Goal: Complete application form

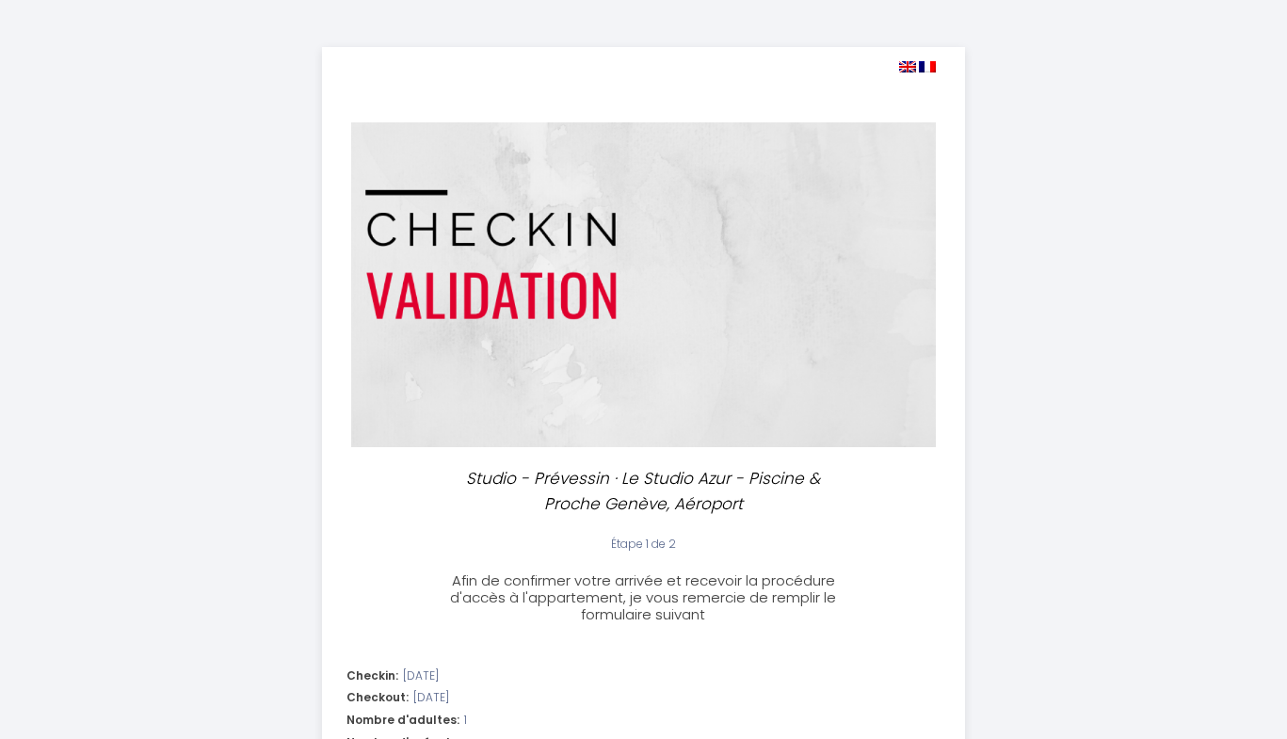
select select
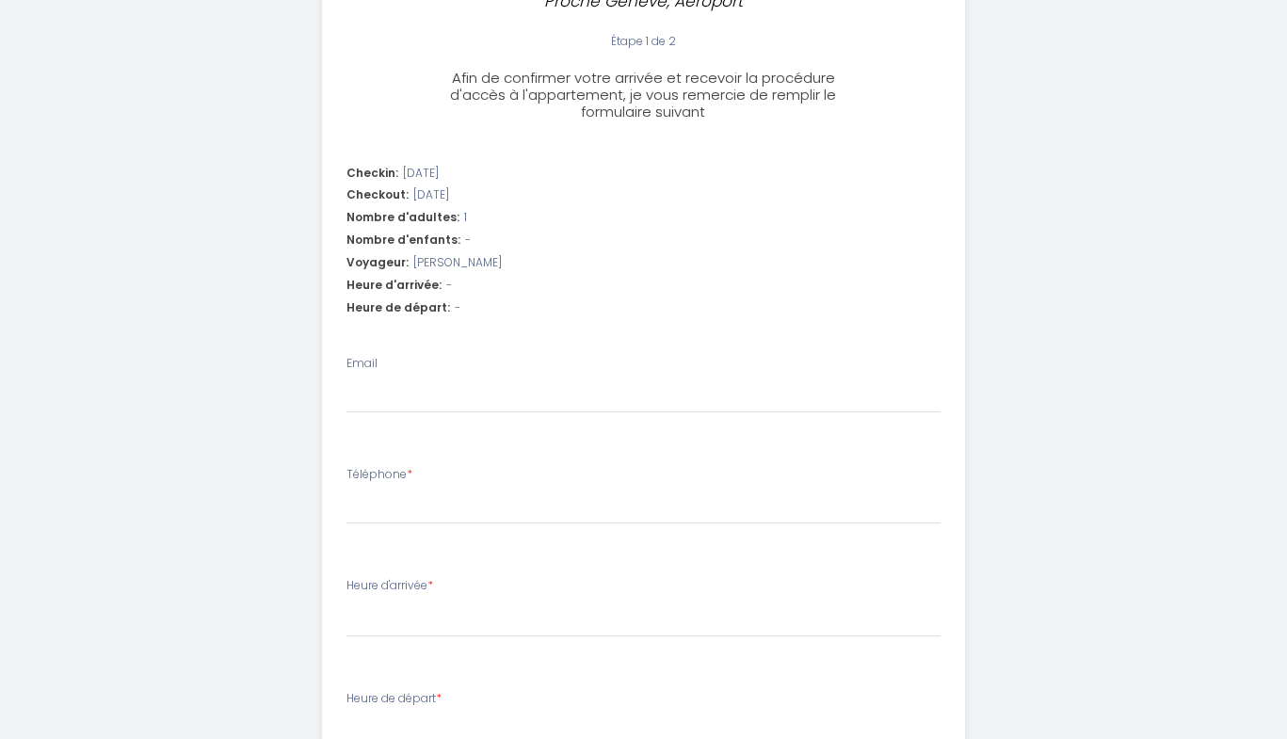
scroll to position [512, 0]
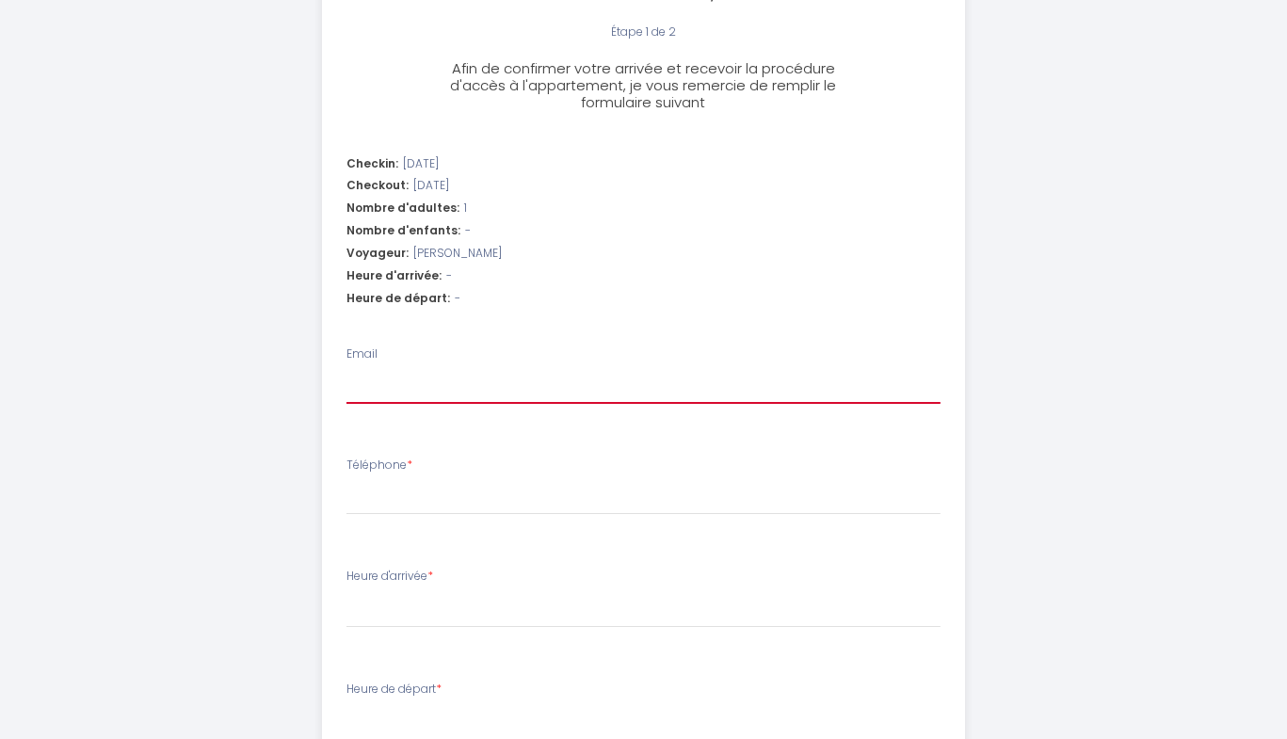
click at [593, 389] on input "Email" at bounding box center [644, 387] width 594 height 34
type input "[EMAIL_ADDRESS][DOMAIN_NAME]"
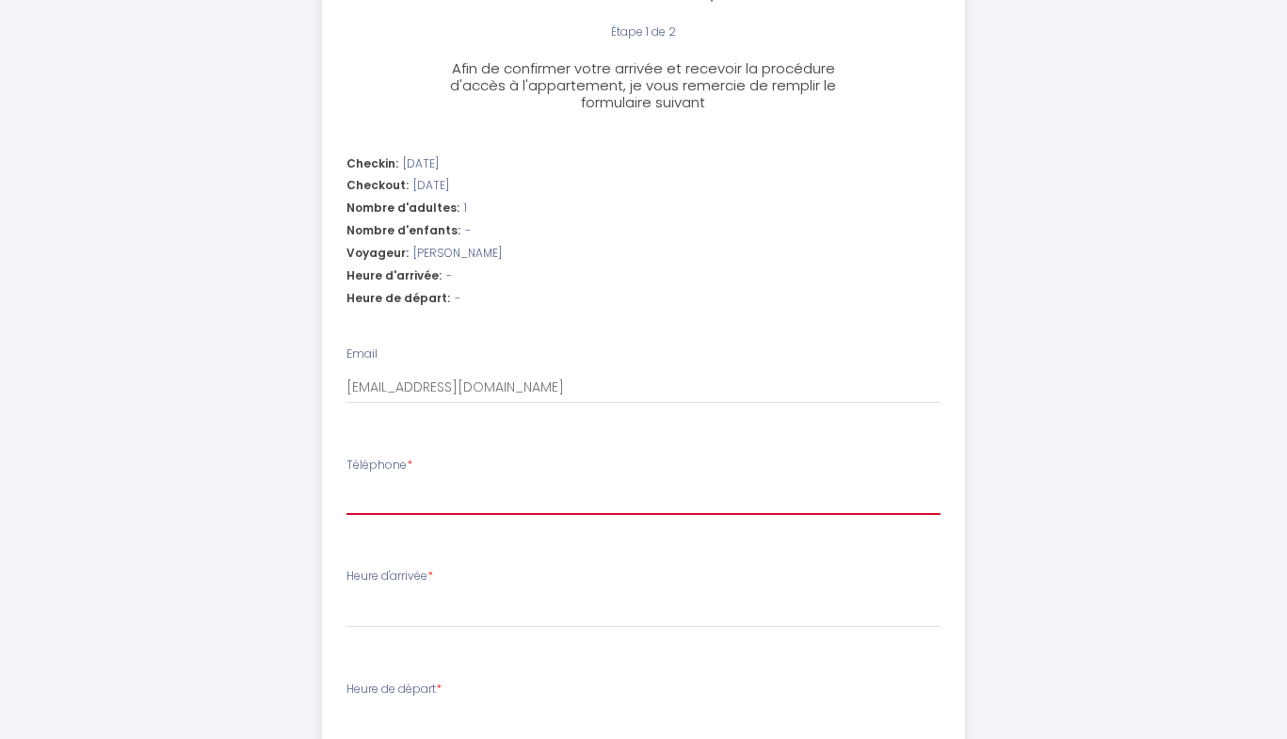
type input "358415724610"
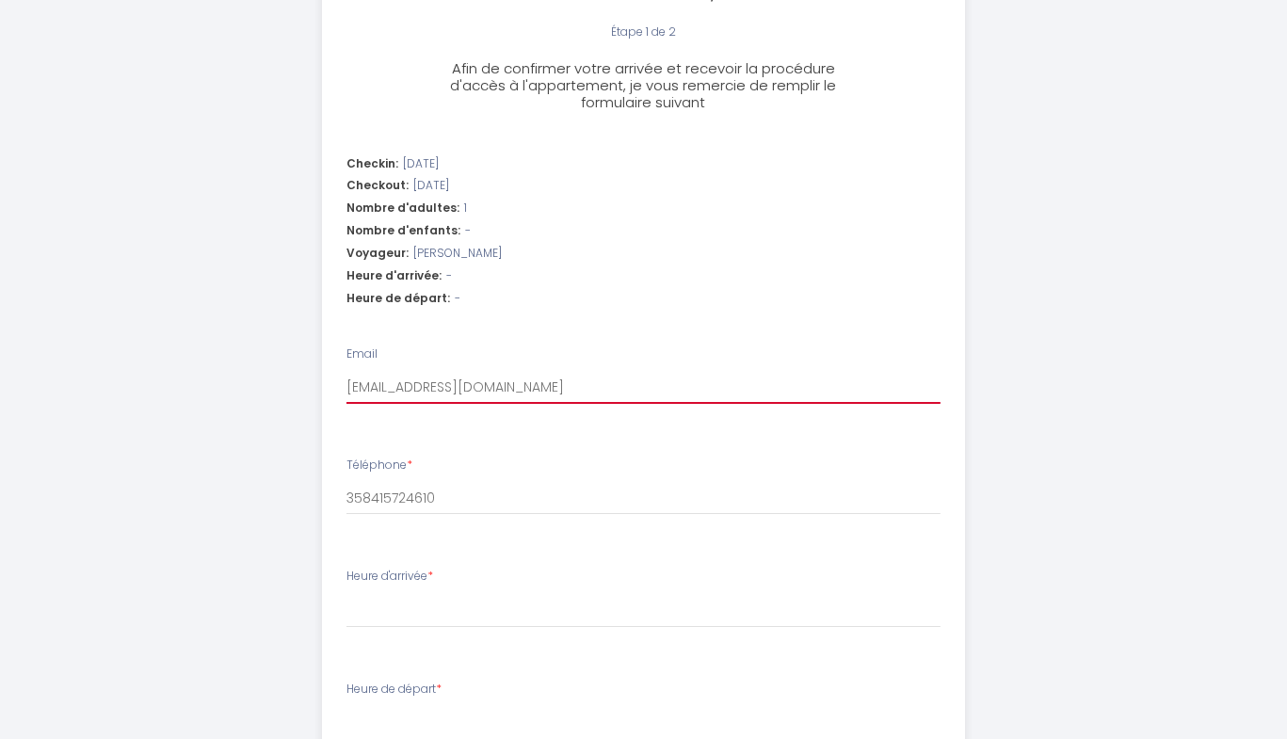
select select
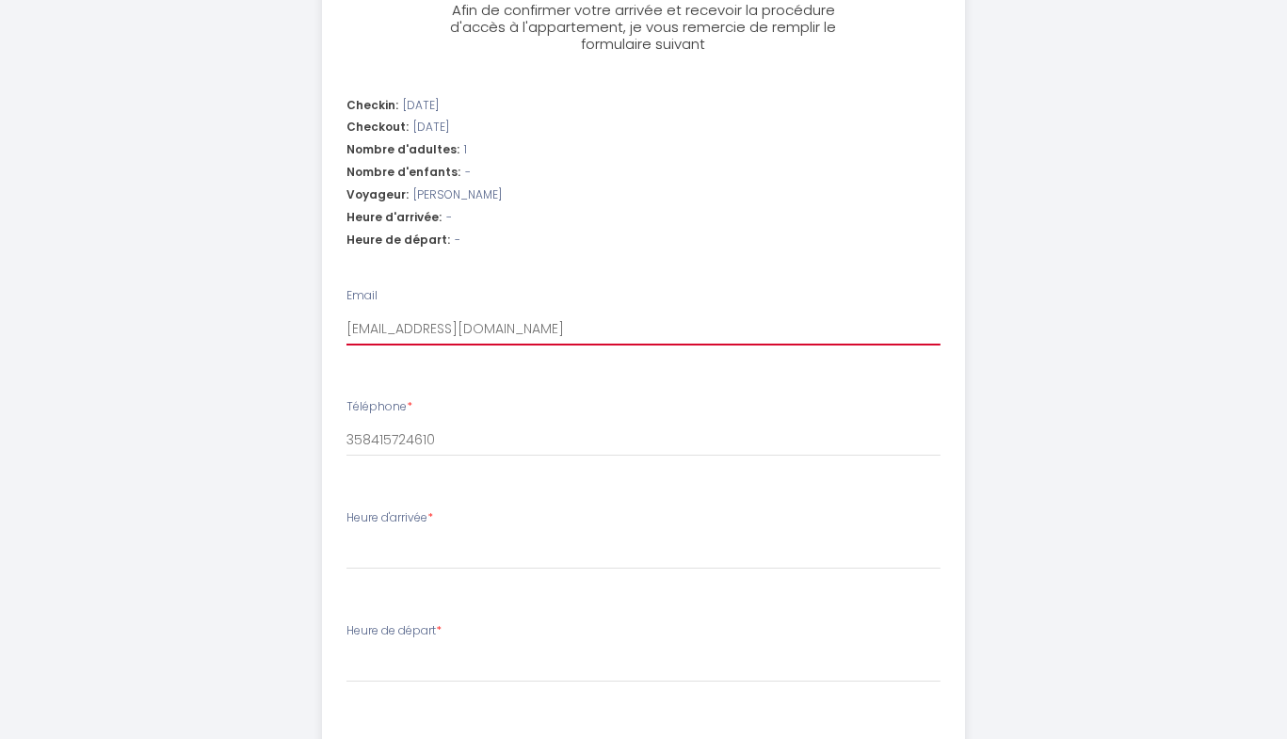
scroll to position [585, 0]
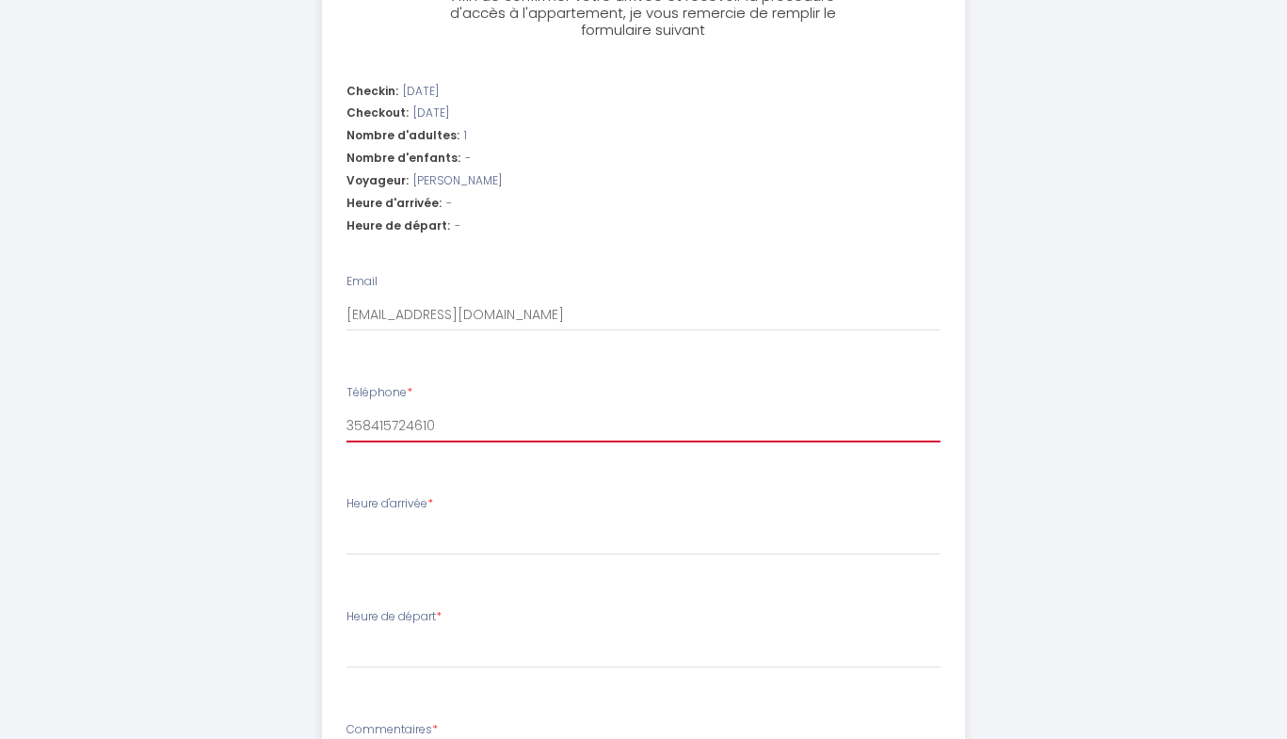
click at [475, 427] on input "358415724610" at bounding box center [644, 426] width 594 height 34
click at [456, 430] on input "358415724610" at bounding box center [644, 426] width 594 height 34
drag, startPoint x: 441, startPoint y: 429, endPoint x: 287, endPoint y: 421, distance: 153.7
click at [287, 421] on div "Studio - Prévessin · Le Studio Azur - Piscine & Proche [GEOGRAPHIC_DATA], Aérop…" at bounding box center [644, 218] width 964 height 1606
type input "+"
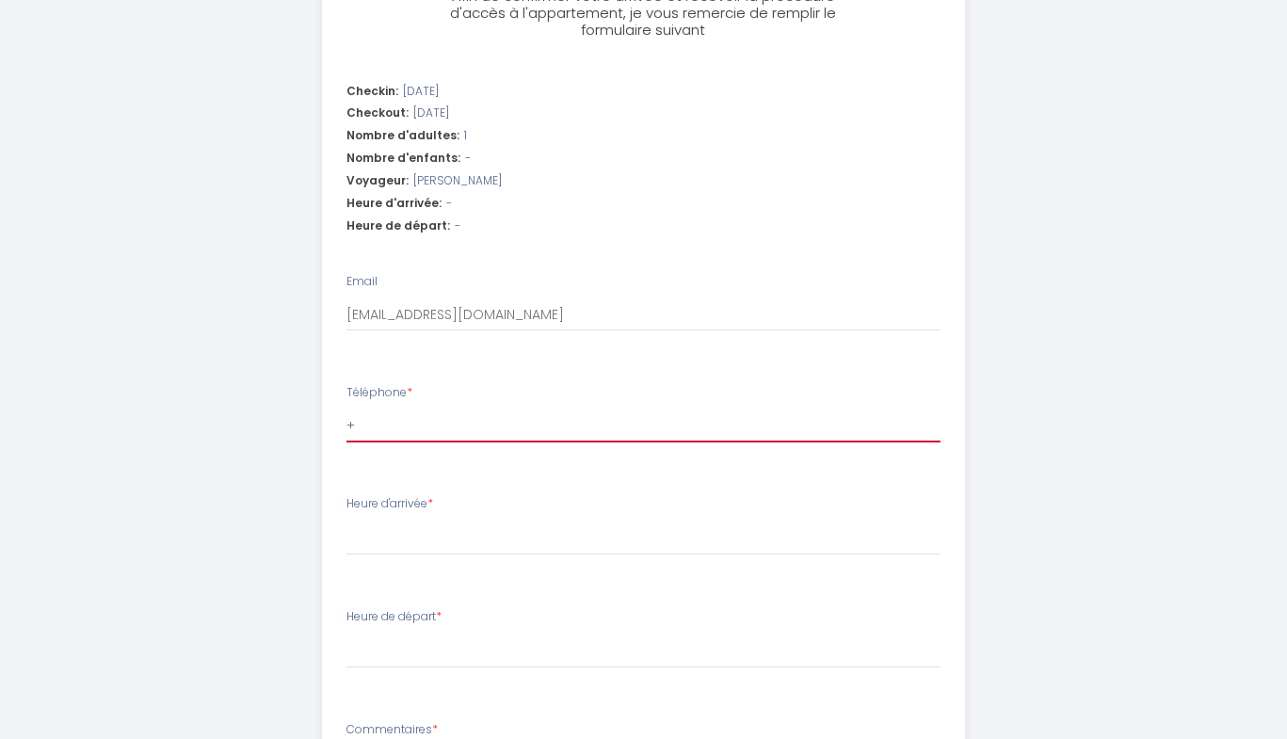
select select
type input "+3"
select select
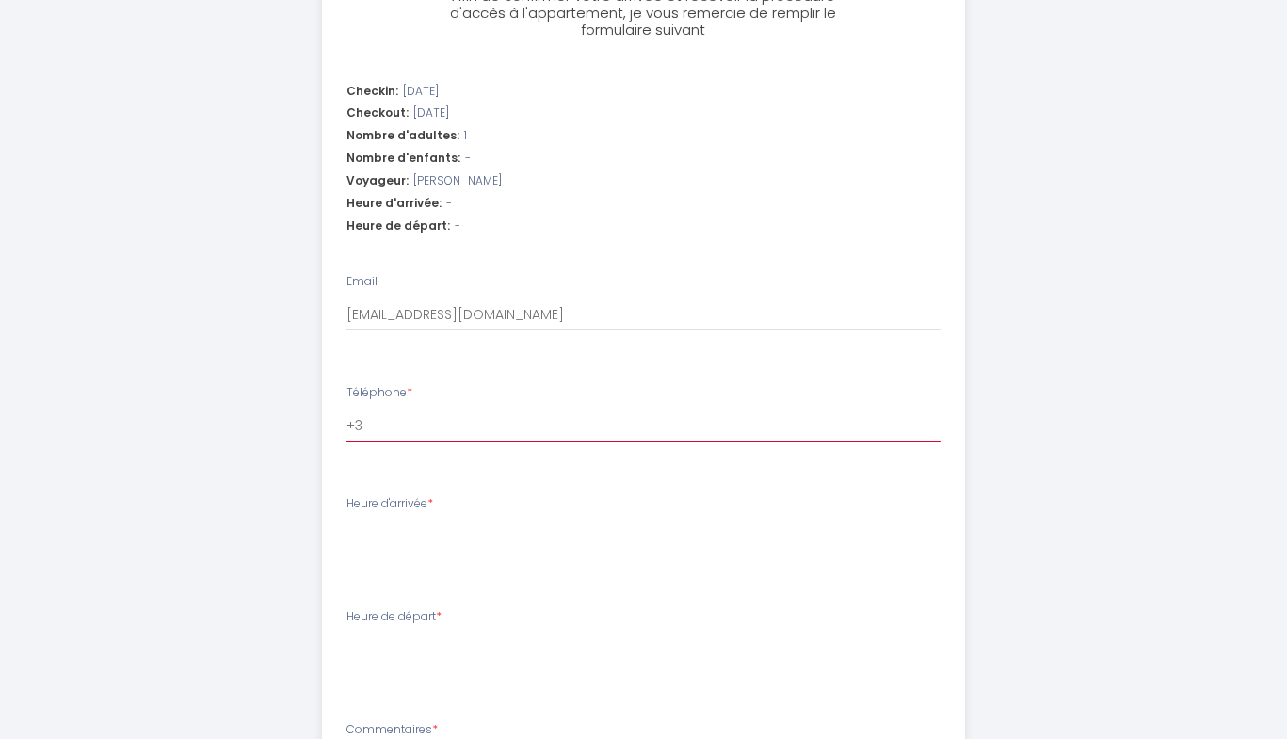
type input "+35"
select select
type input "+358"
select select
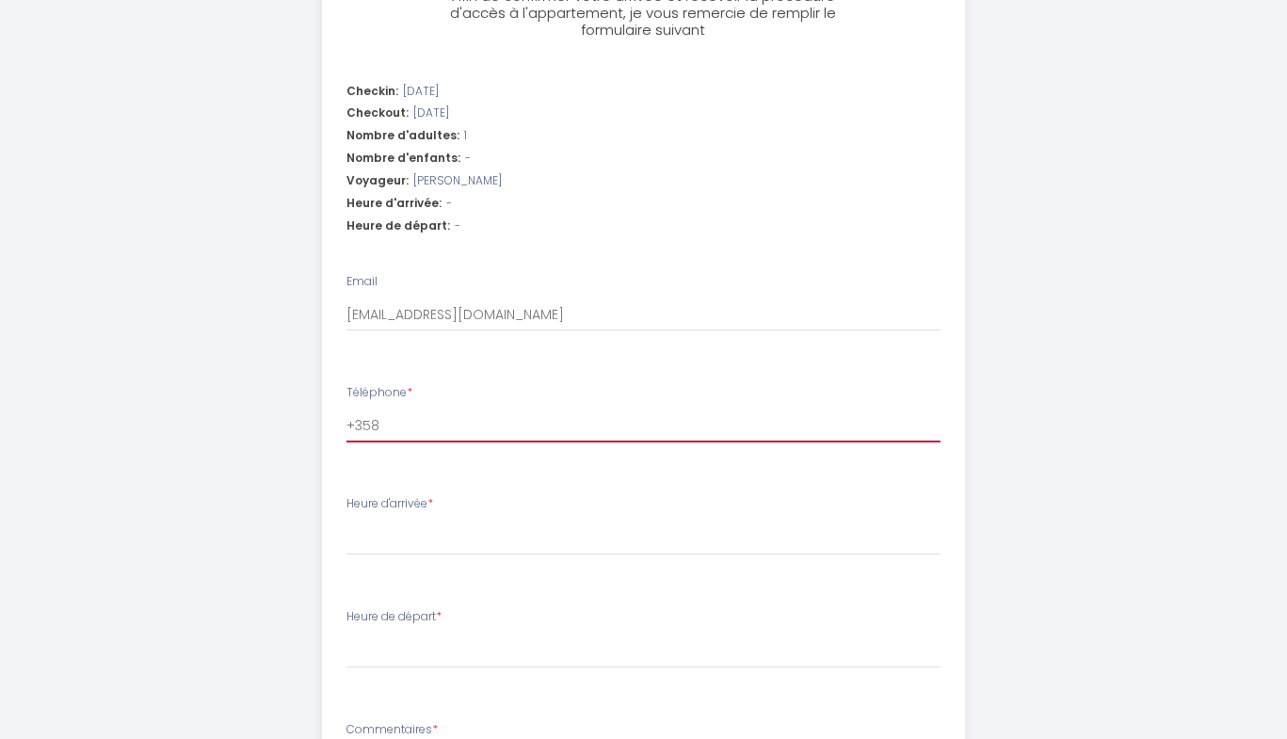
select select
type input "+3584"
select select
type input "+35840"
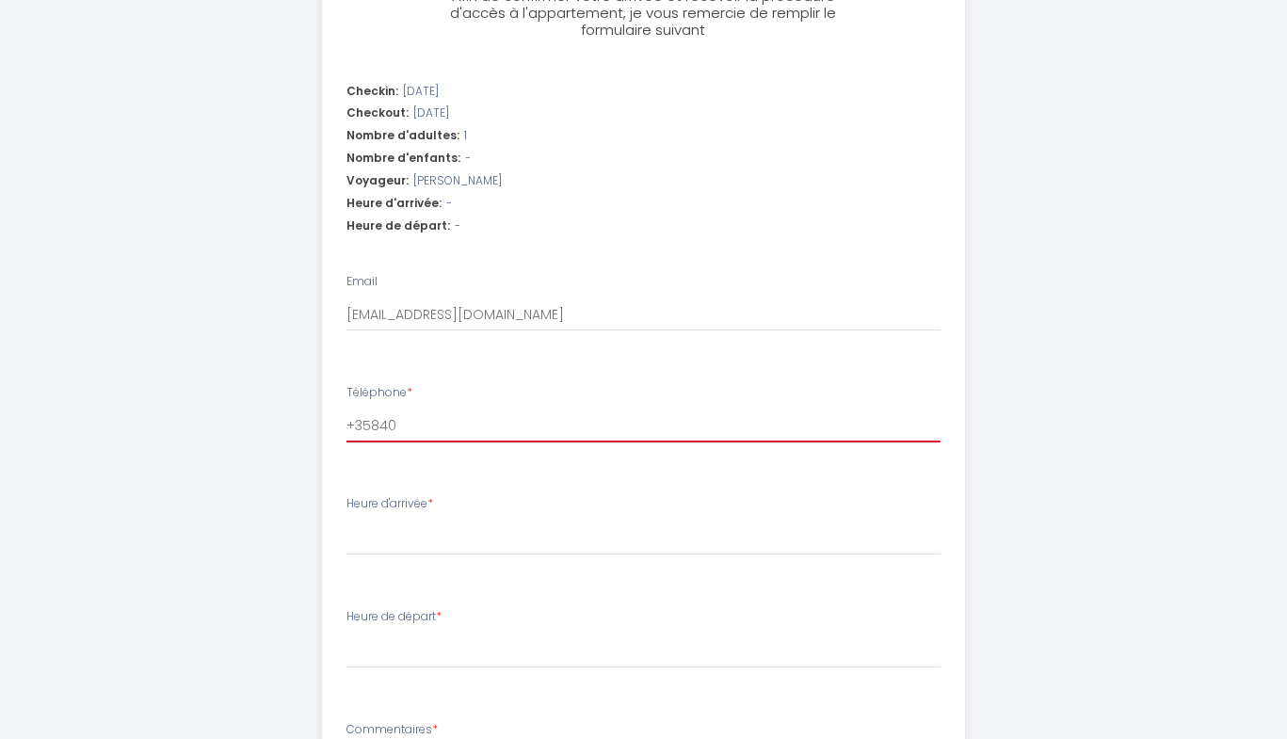
select select
type input "+358403"
select select
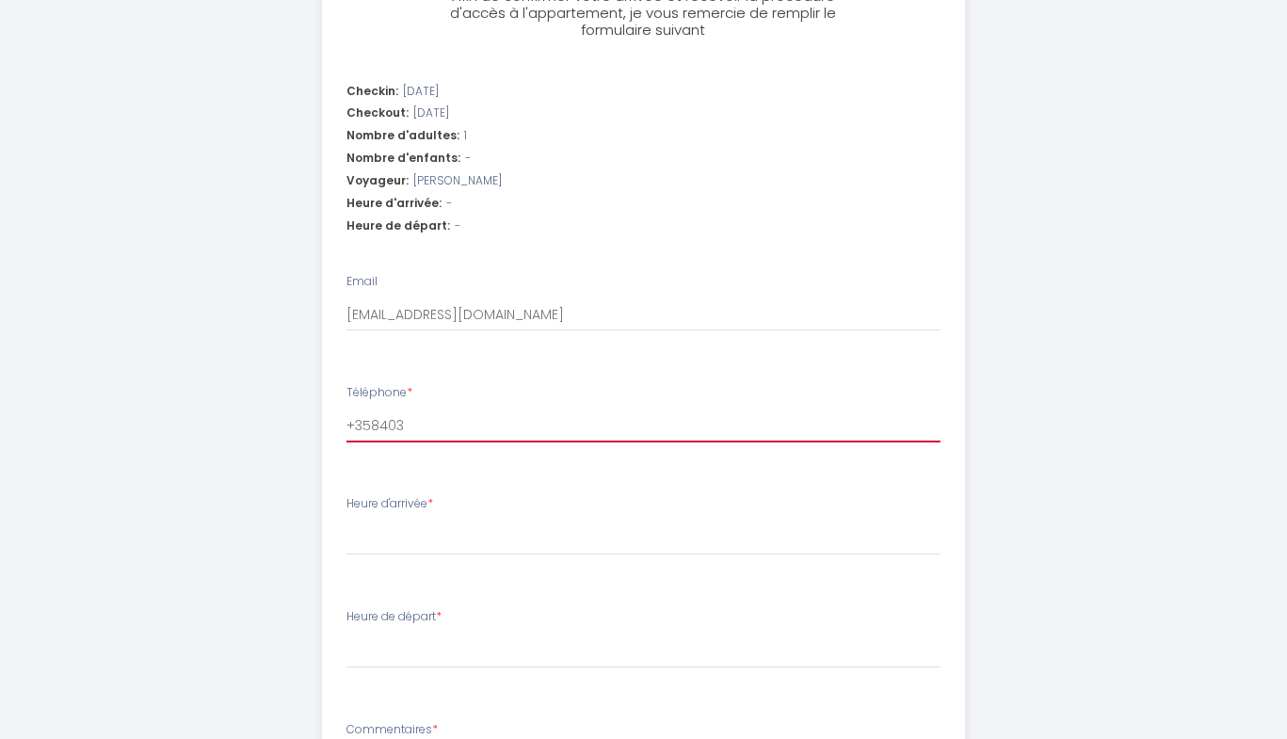
type input "+3584037"
select select
type input "+35840370"
select select
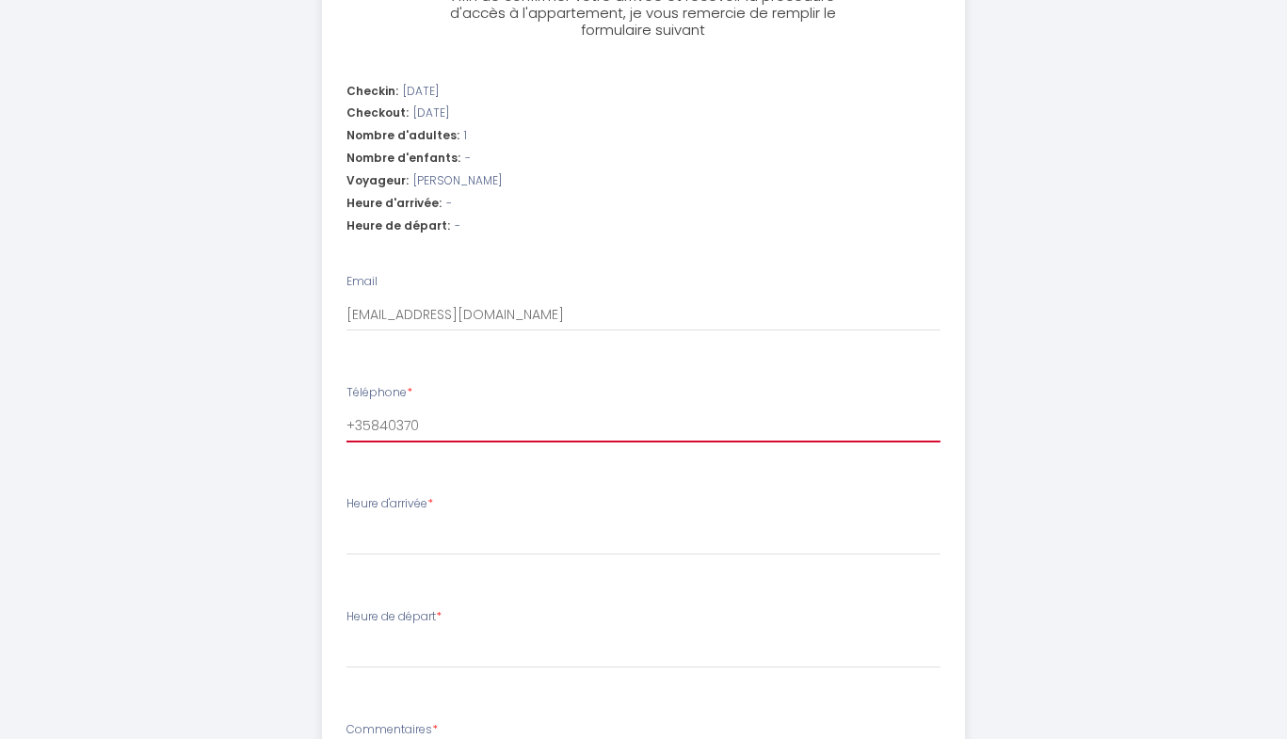
select select
type input "[PHONE_NUMBER]"
select select
type input "[PHONE_NUMBER]"
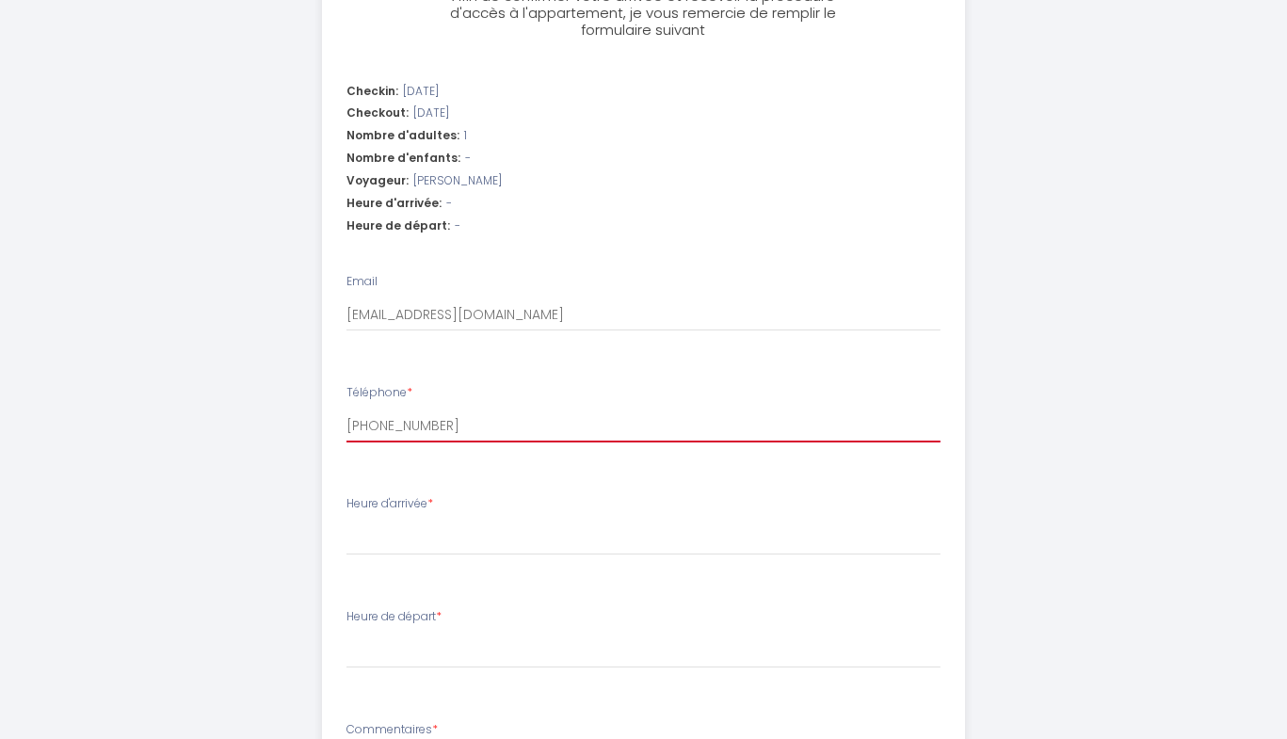
select select
type input "[PHONE_NUMBER]"
select select
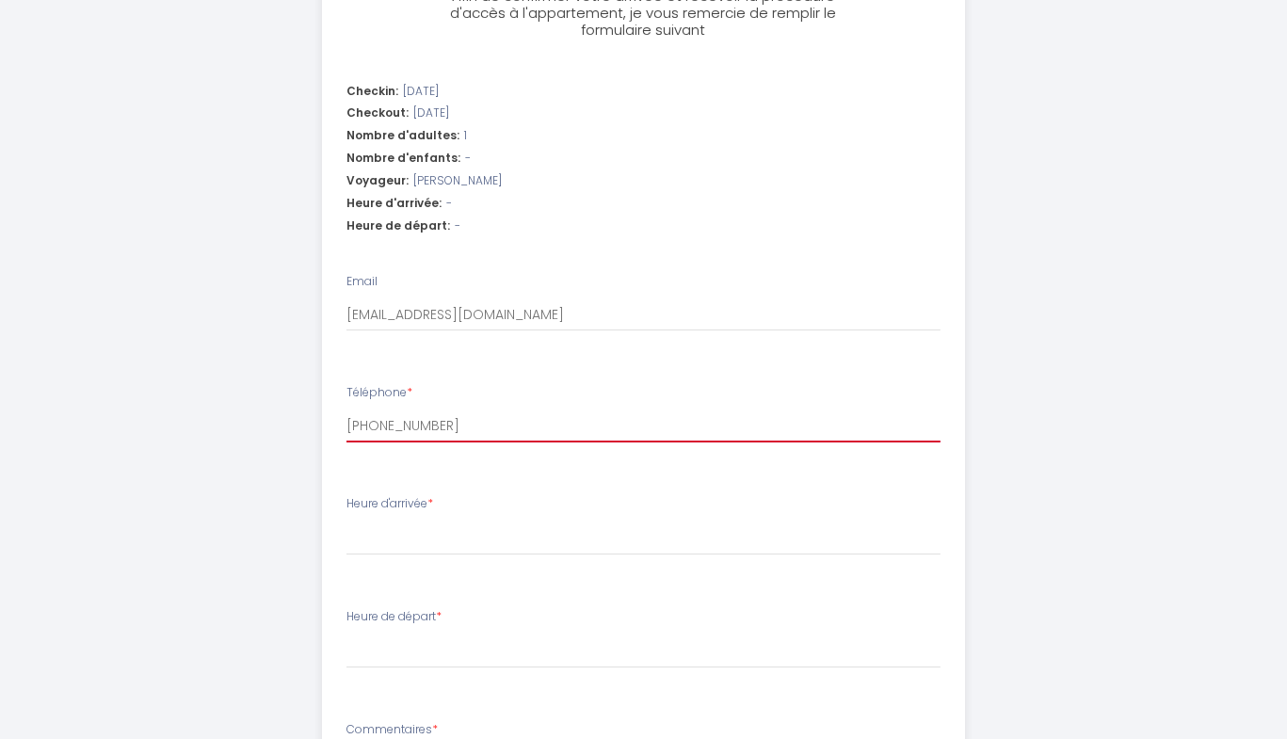
type input "[PHONE_NUMBER]"
select select
type input "[PHONE_NUMBER]"
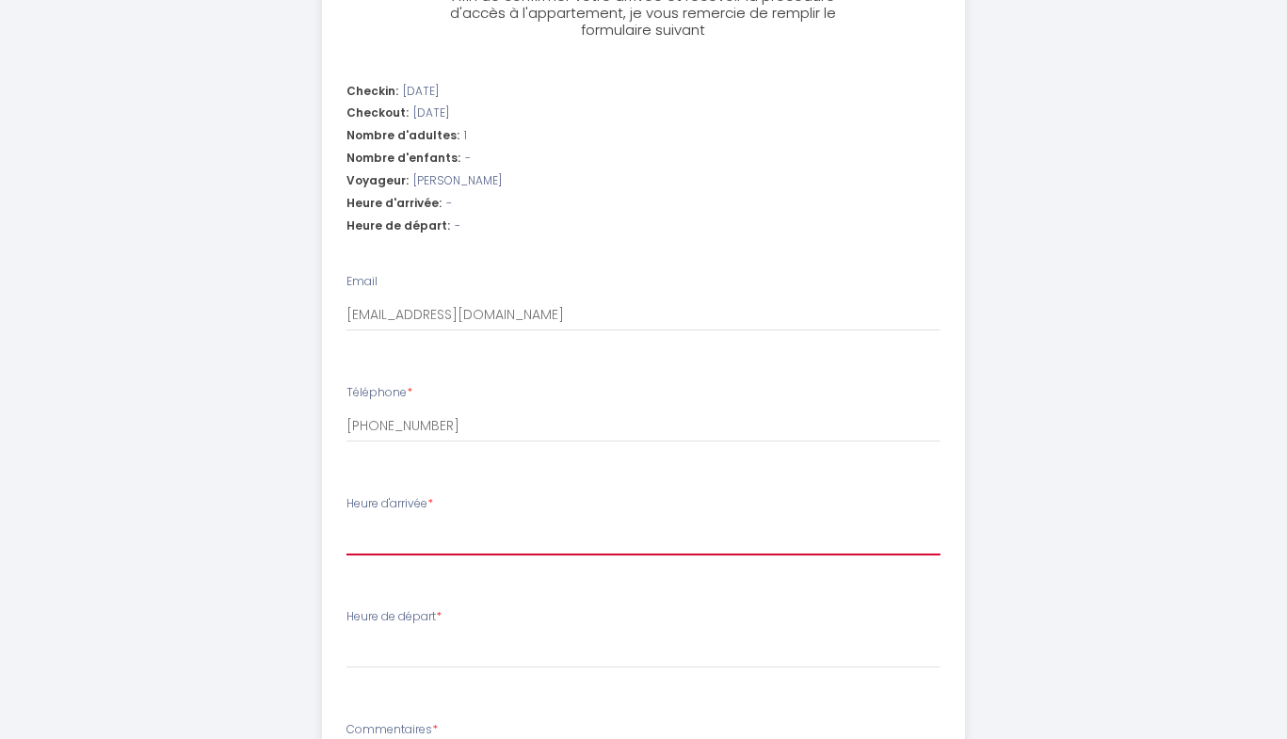
click at [429, 522] on select "16:00 16:30 17:00 17:30 18:00 18:30 19:00 19:30 20:00 20:30 21:00 21:30 22:00 2…" at bounding box center [644, 538] width 594 height 36
select select "16:00"
click at [347, 520] on select "16:00 16:30 17:00 17:30 18:00 18:30 19:00 19:30 20:00 20:30 21:00 21:30 22:00 2…" at bounding box center [644, 538] width 594 height 36
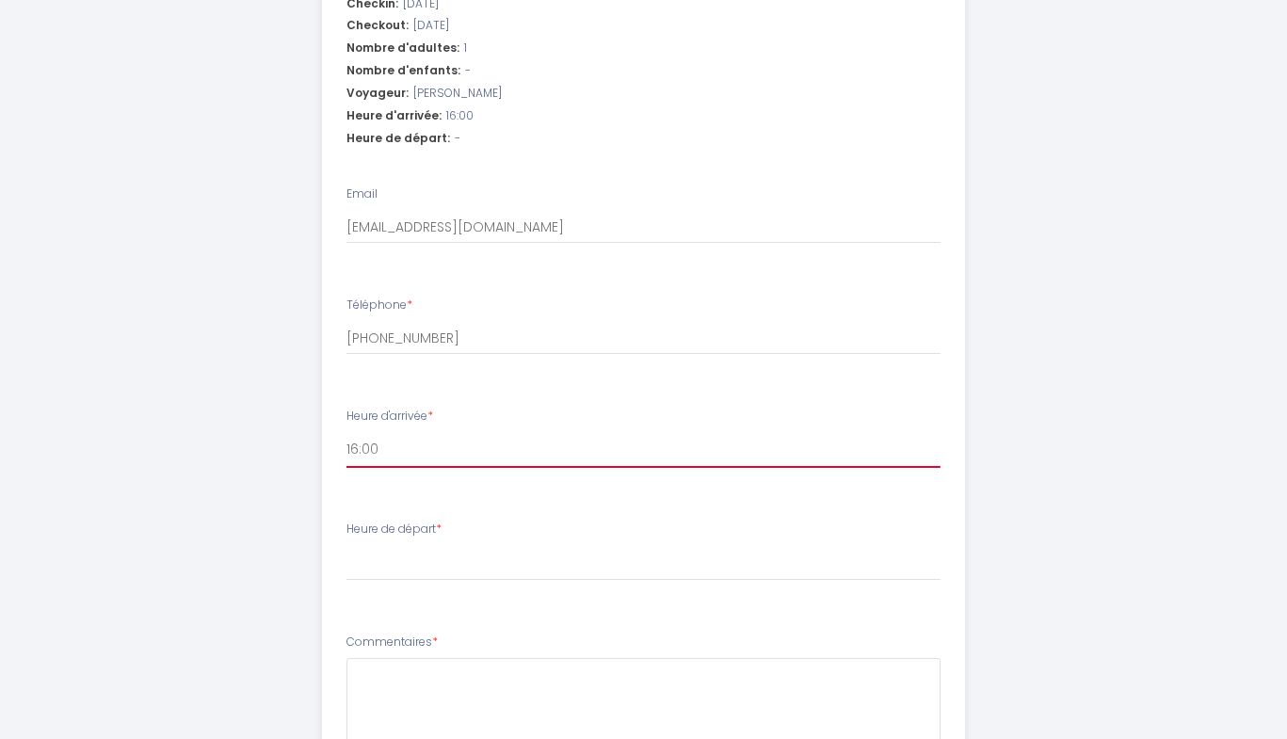
scroll to position [674, 0]
click at [428, 527] on label "Heure de départ *" at bounding box center [394, 528] width 95 height 18
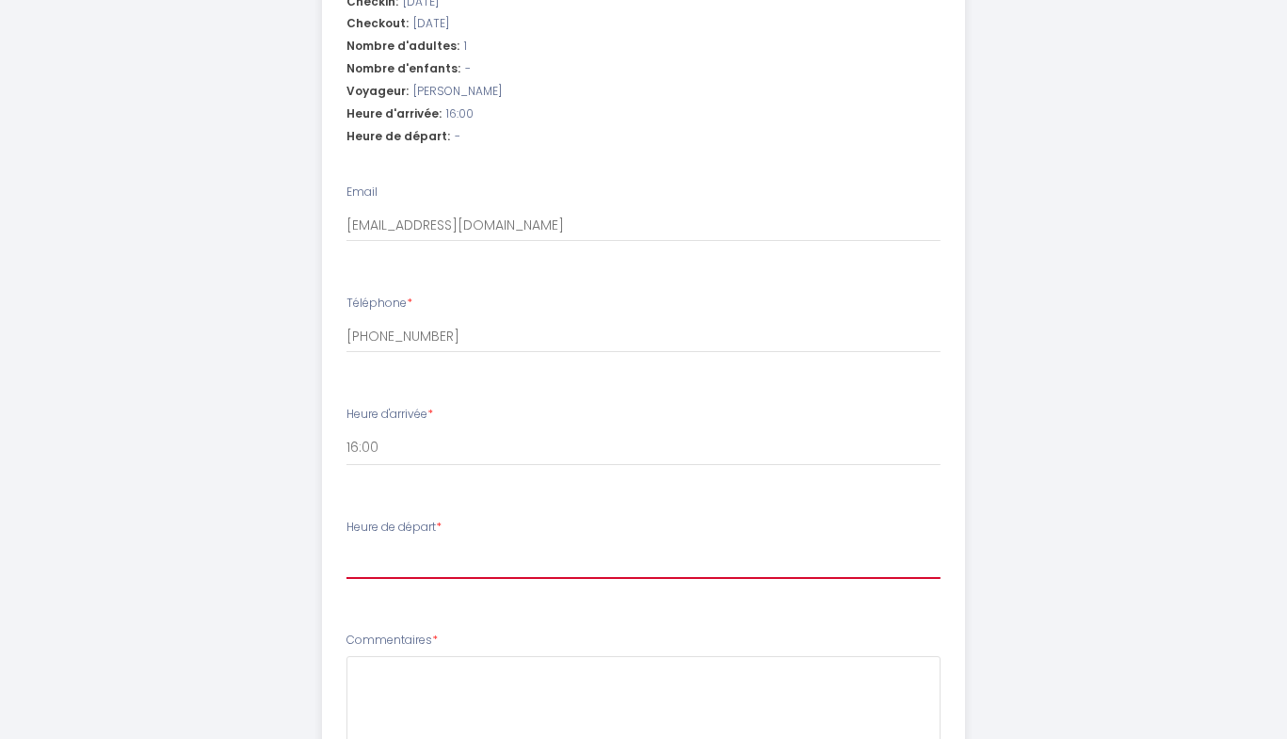
click at [428, 543] on select "00:00 00:30 01:00 01:30 02:00 02:30 03:00 03:30 04:00 04:30 05:00 05:30 06:00 0…" at bounding box center [644, 561] width 594 height 36
click at [423, 549] on select "00:00 00:30 01:00 01:30 02:00 02:30 03:00 03:30 04:00 04:30 05:00 05:30 06:00 0…" at bounding box center [644, 561] width 594 height 36
select select "09:00"
click at [347, 543] on select "00:00 00:30 01:00 01:30 02:00 02:30 03:00 03:30 04:00 04:30 05:00 05:30 06:00 0…" at bounding box center [644, 561] width 594 height 36
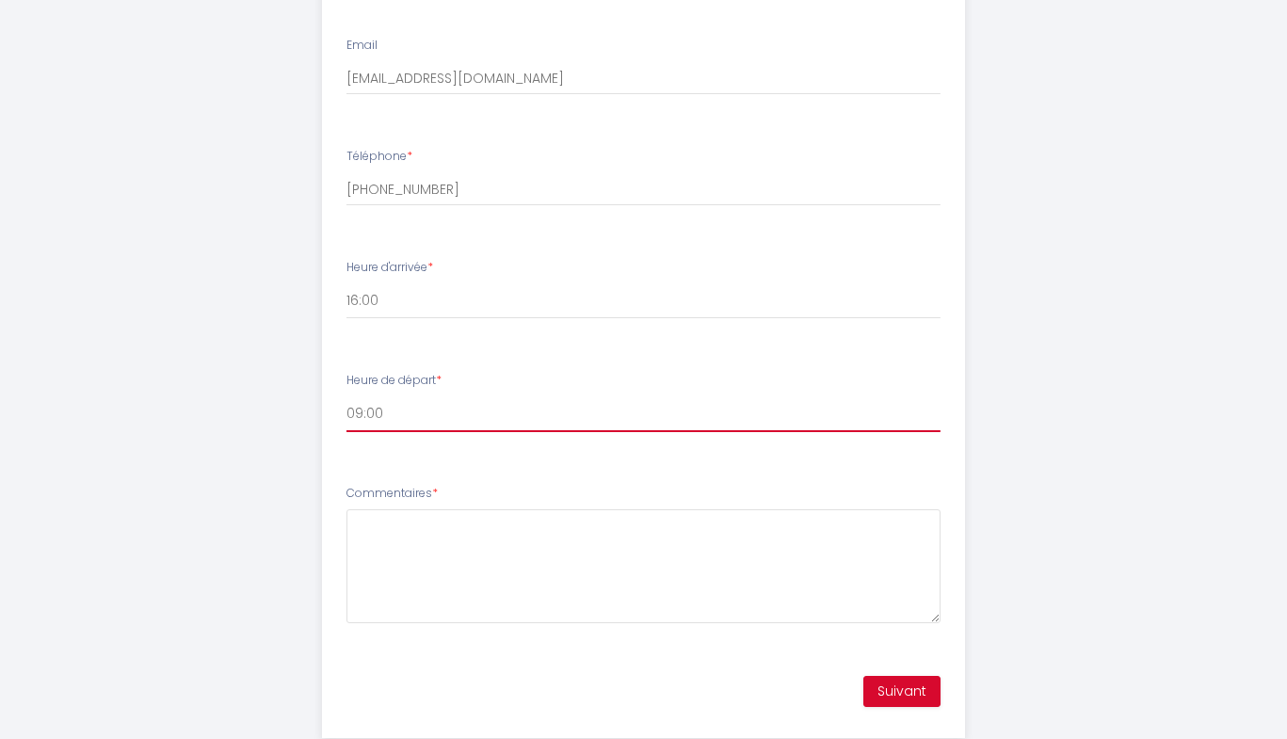
scroll to position [830, 0]
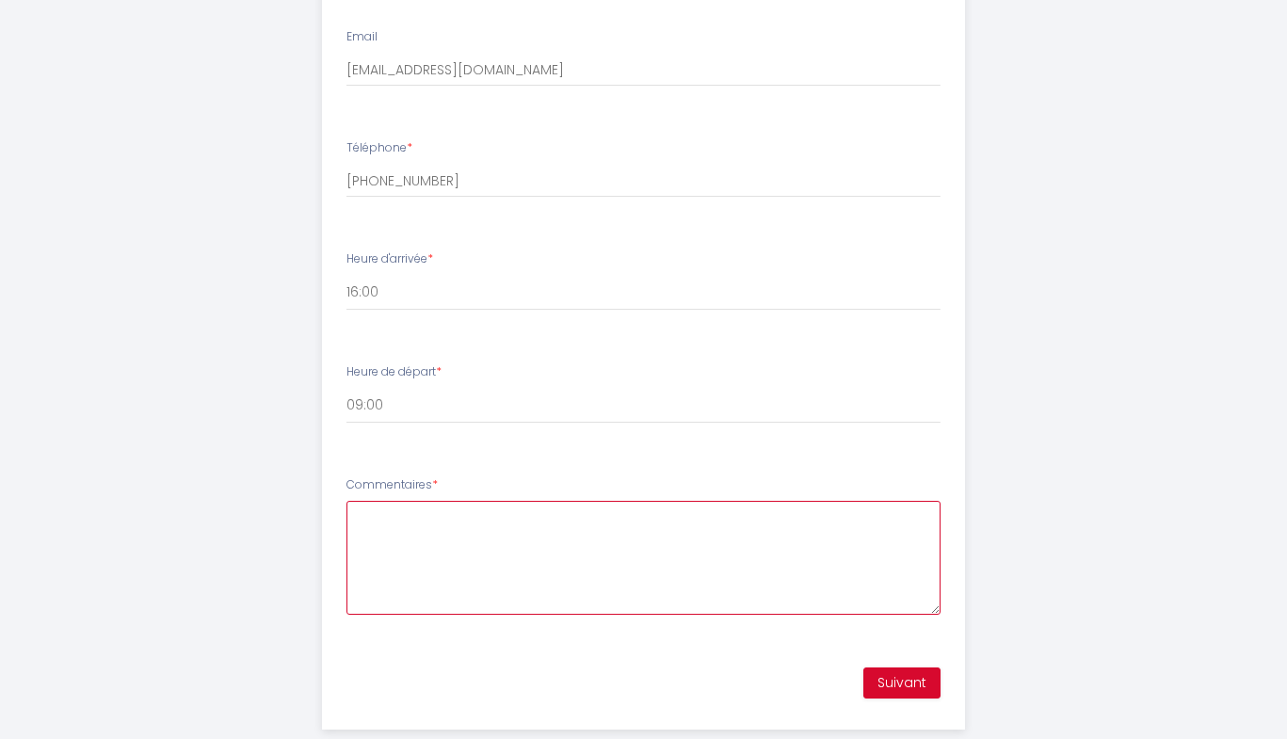
click at [459, 578] on textarea "Commentaires *" at bounding box center [644, 558] width 594 height 114
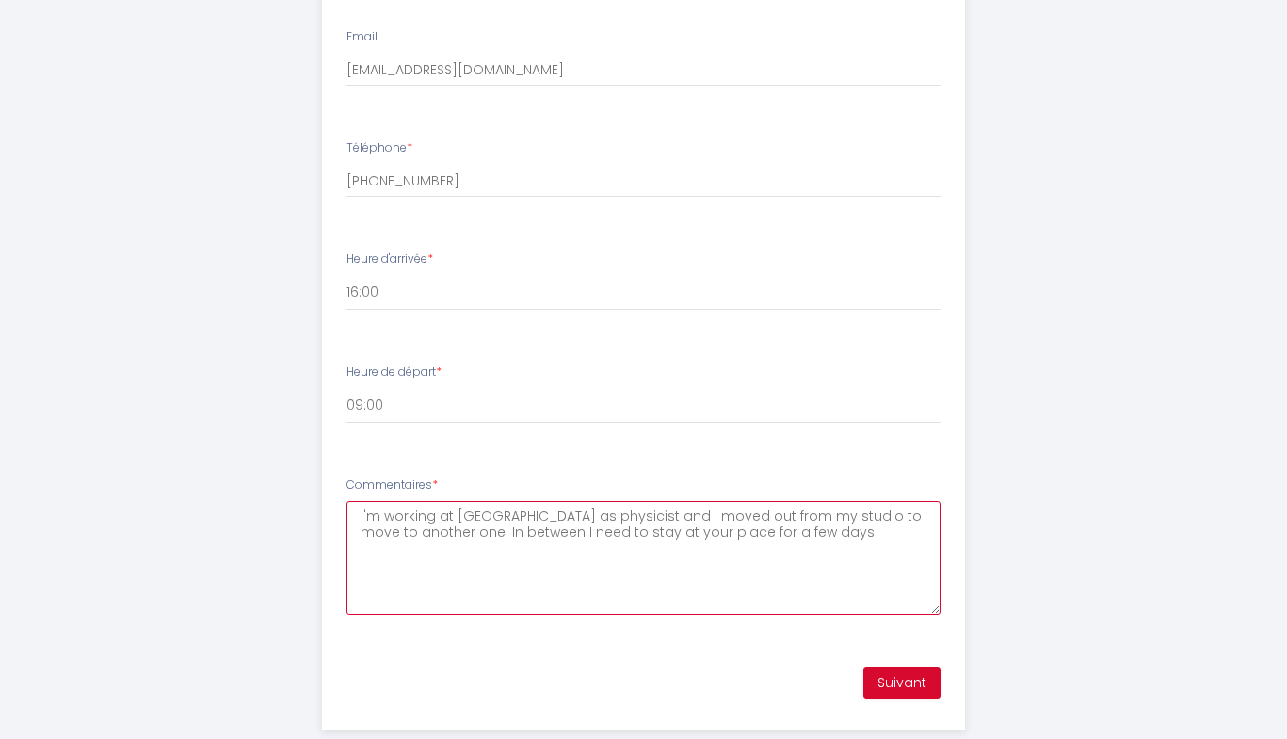
type textarea "I'm working at [GEOGRAPHIC_DATA] as physicist and I moved out from my studio to…"
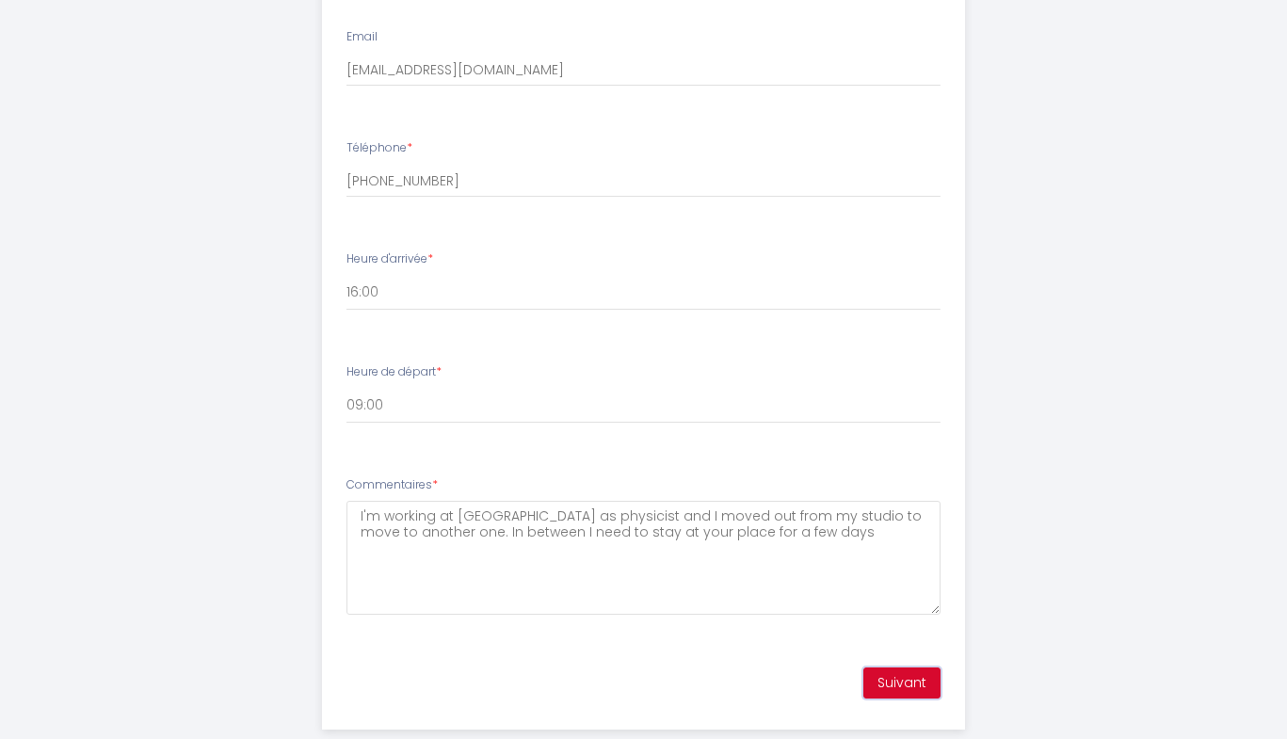
click at [891, 686] on button "Suivant" at bounding box center [901, 684] width 77 height 32
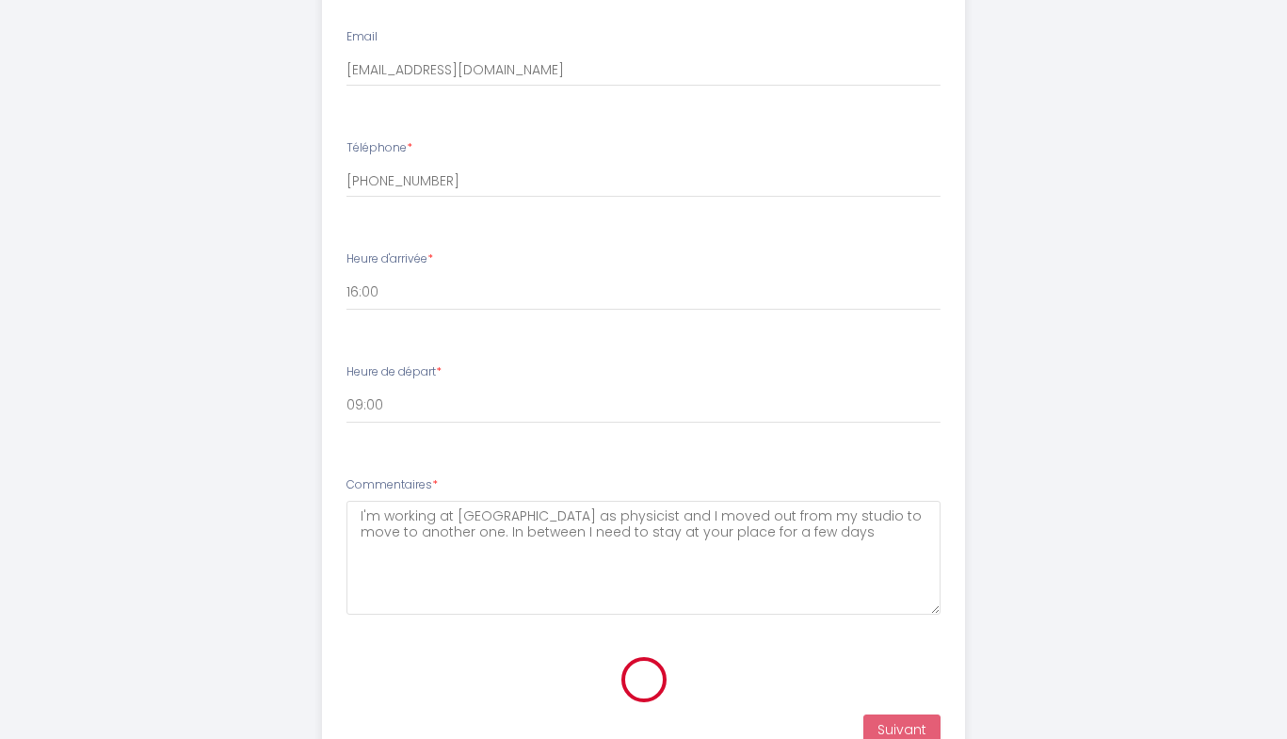
scroll to position [315, 0]
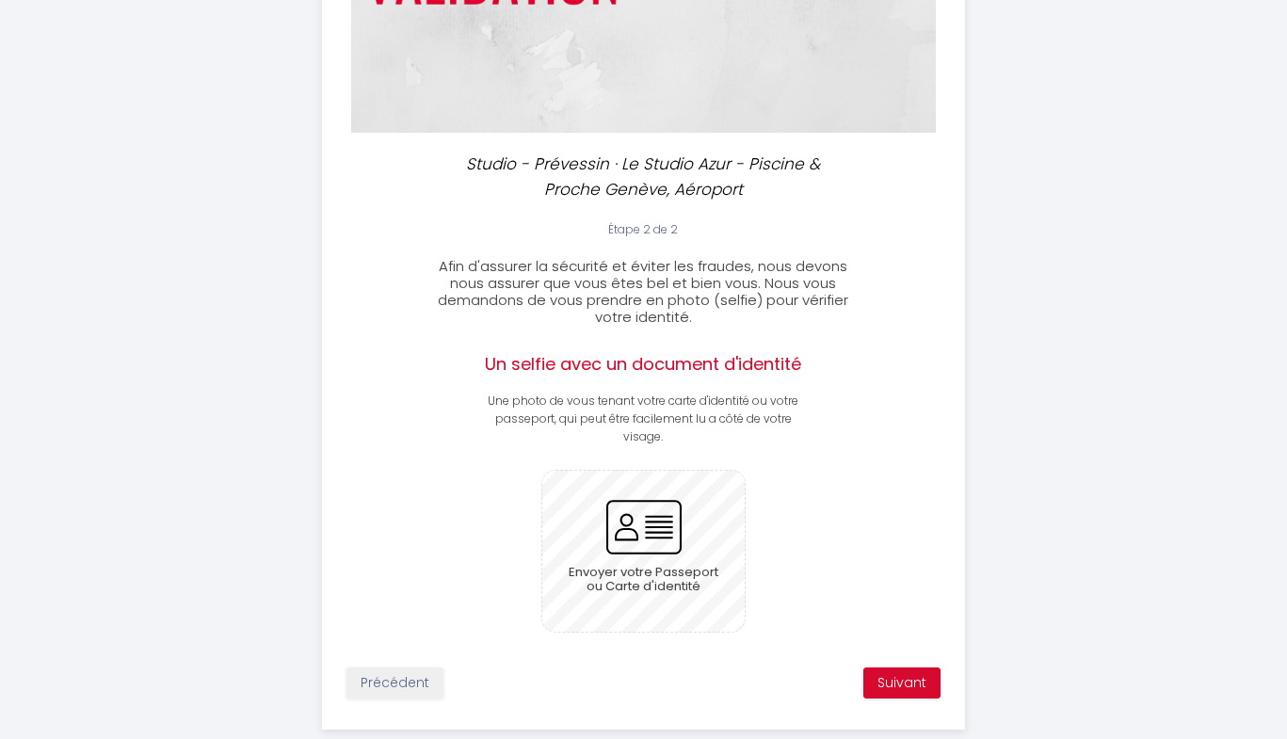
click at [667, 550] on input "file" at bounding box center [643, 551] width 202 height 161
click at [657, 547] on input "file" at bounding box center [643, 551] width 202 height 161
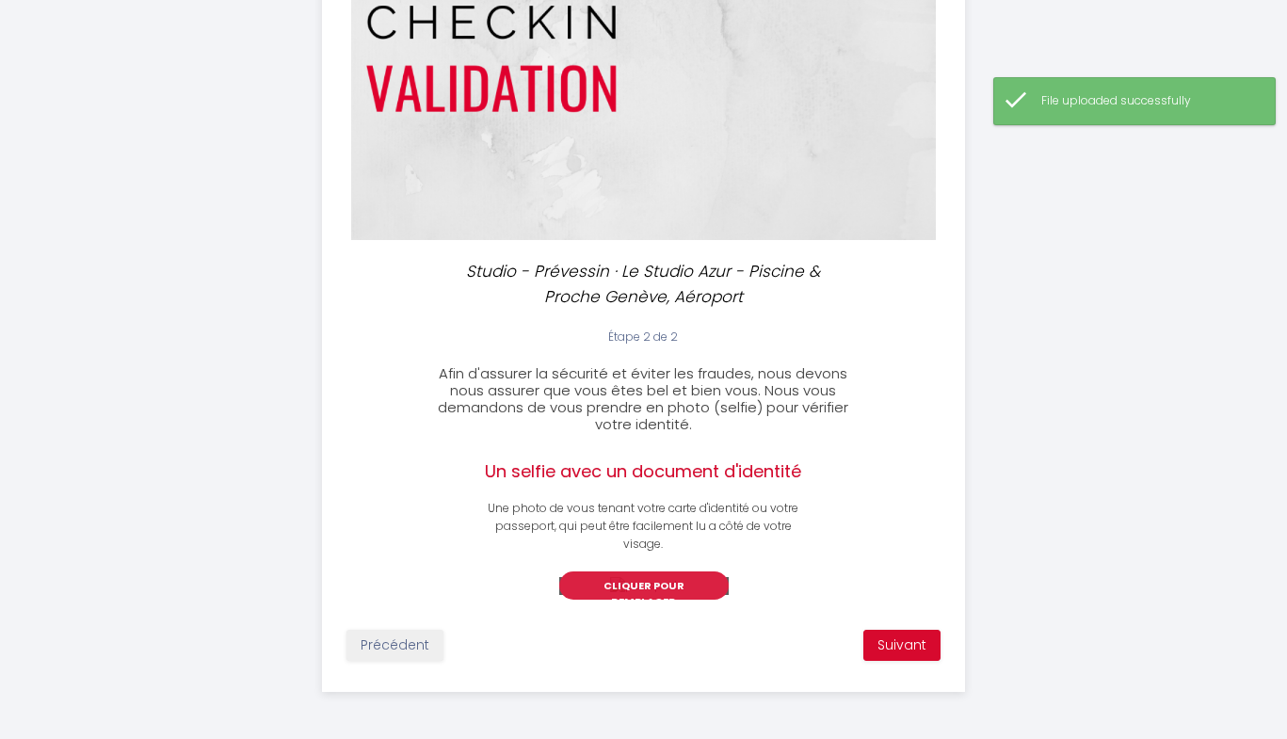
click at [687, 579] on button "Cliquer pour remplacer" at bounding box center [643, 586] width 169 height 28
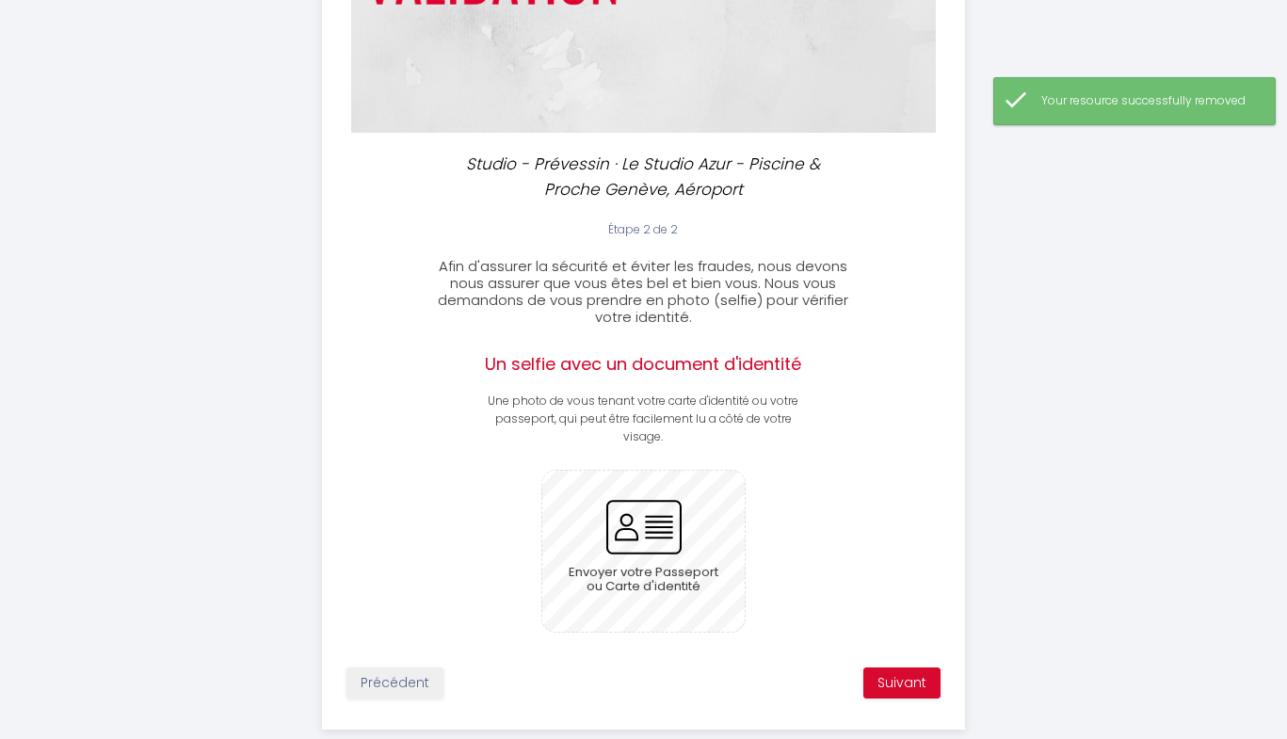
click at [638, 564] on input "file" at bounding box center [643, 551] width 202 height 161
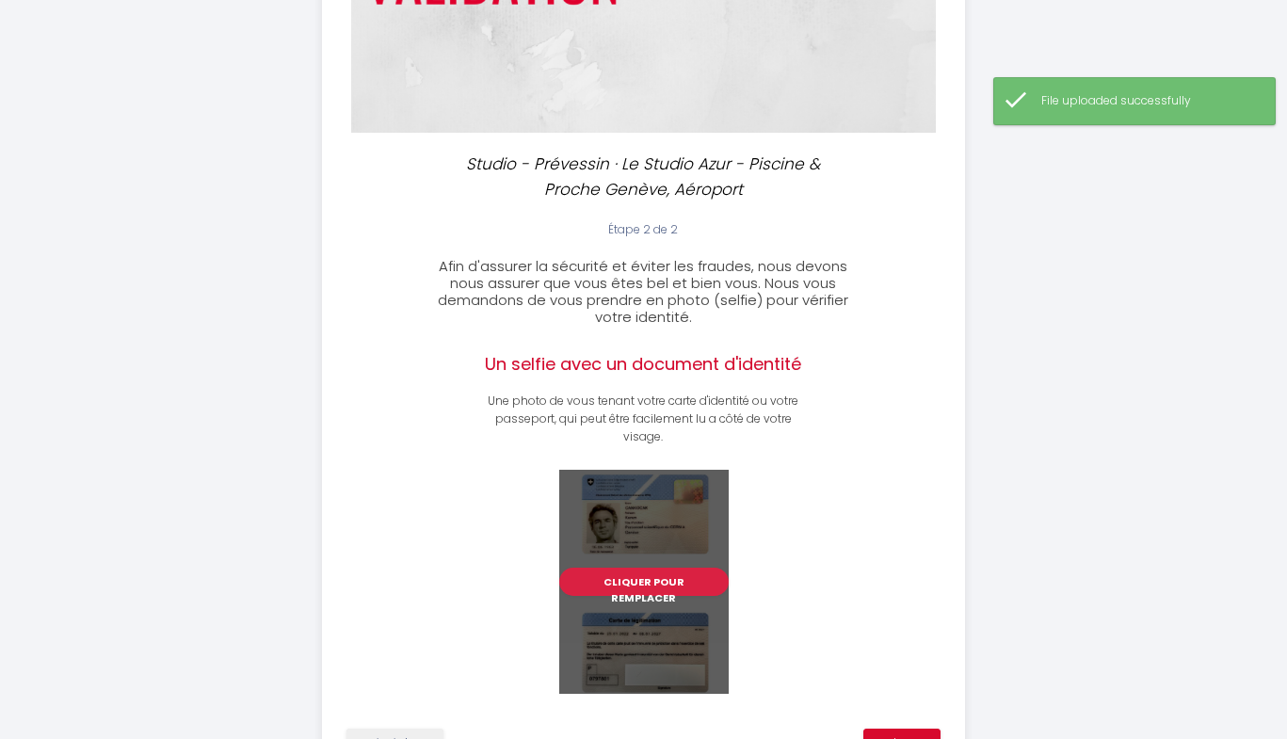
scroll to position [414, 0]
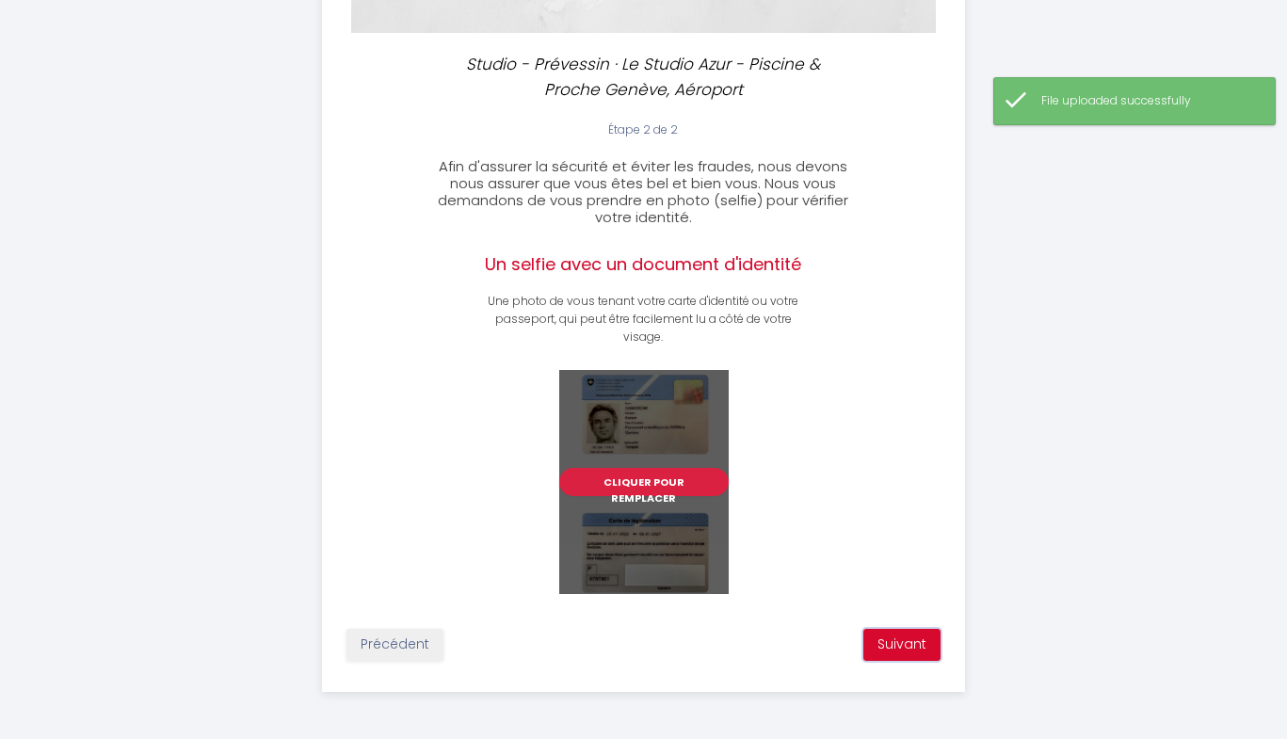
click at [911, 637] on button "Suivant" at bounding box center [901, 645] width 77 height 32
